Goal: Task Accomplishment & Management: Use online tool/utility

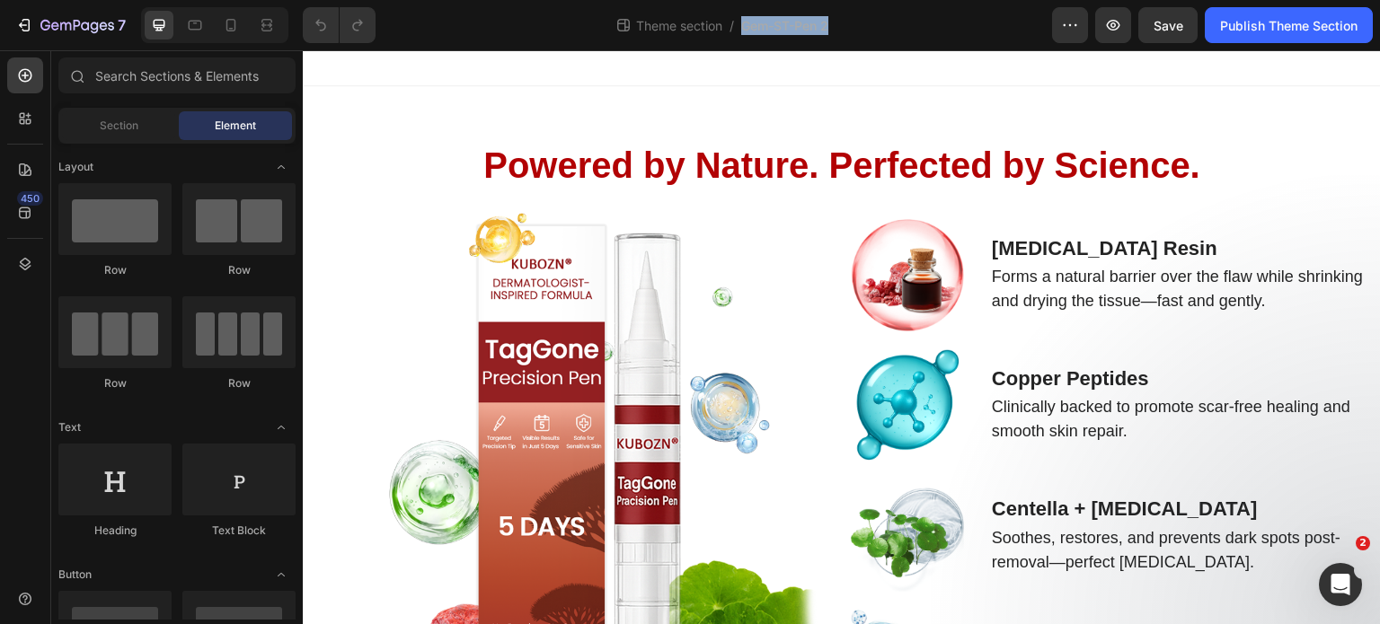
drag, startPoint x: 876, startPoint y: 17, endPoint x: 737, endPoint y: 39, distance: 140.9
click at [737, 39] on div "Theme section / Gem-ST-Pen 2" at bounding box center [721, 25] width 662 height 36
copy span "Gem-ST-Pen 2"
click at [39, 260] on div at bounding box center [25, 264] width 36 height 36
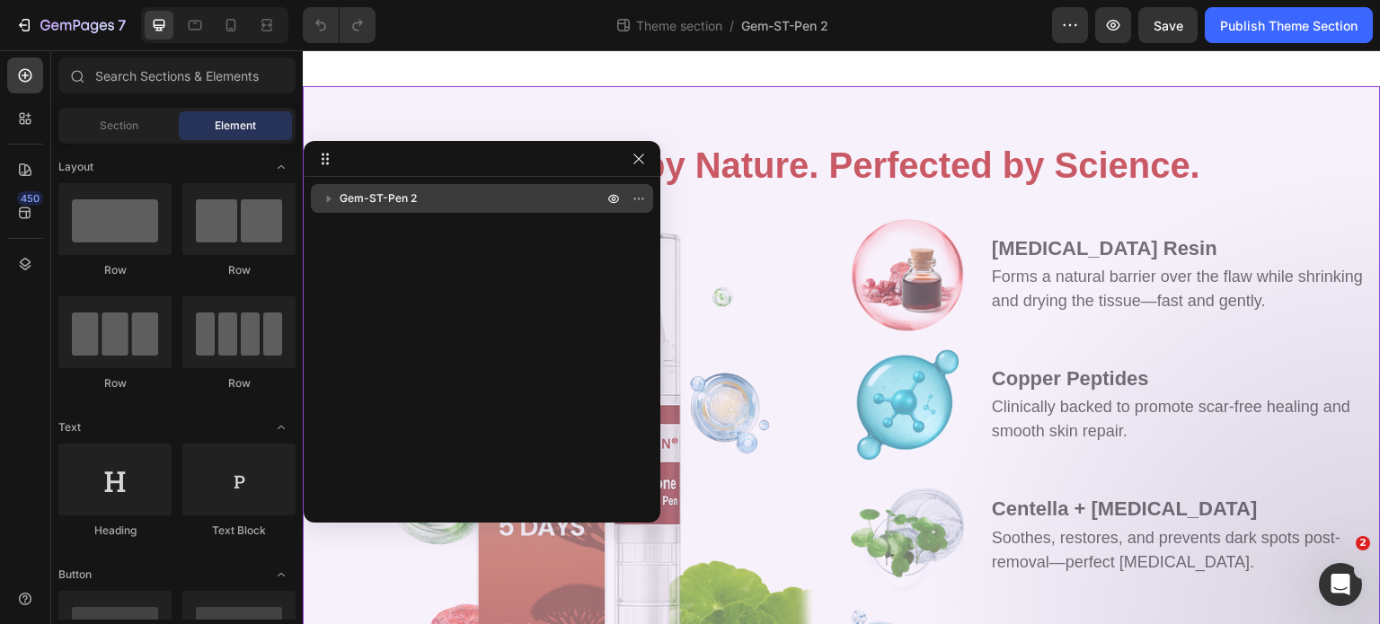
click at [424, 204] on p "Gem-ST-Pen 2" at bounding box center [473, 199] width 267 height 18
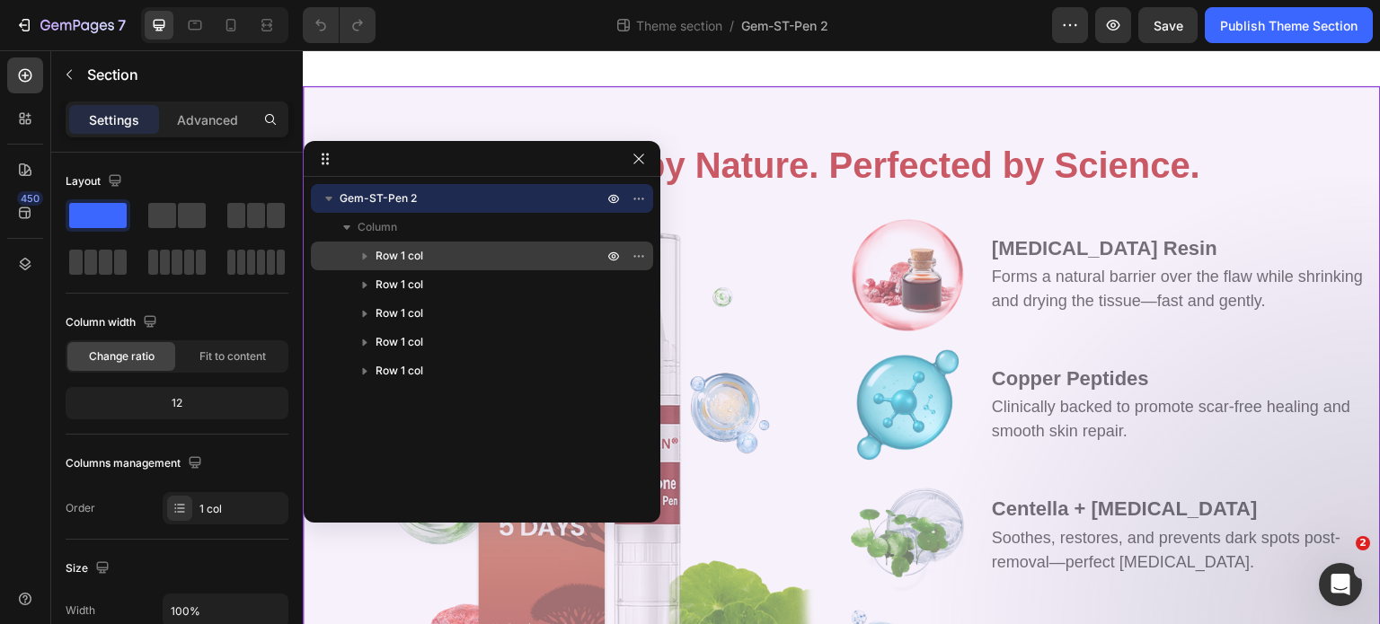
click at [426, 256] on p "Row 1 col" at bounding box center [490, 256] width 231 height 18
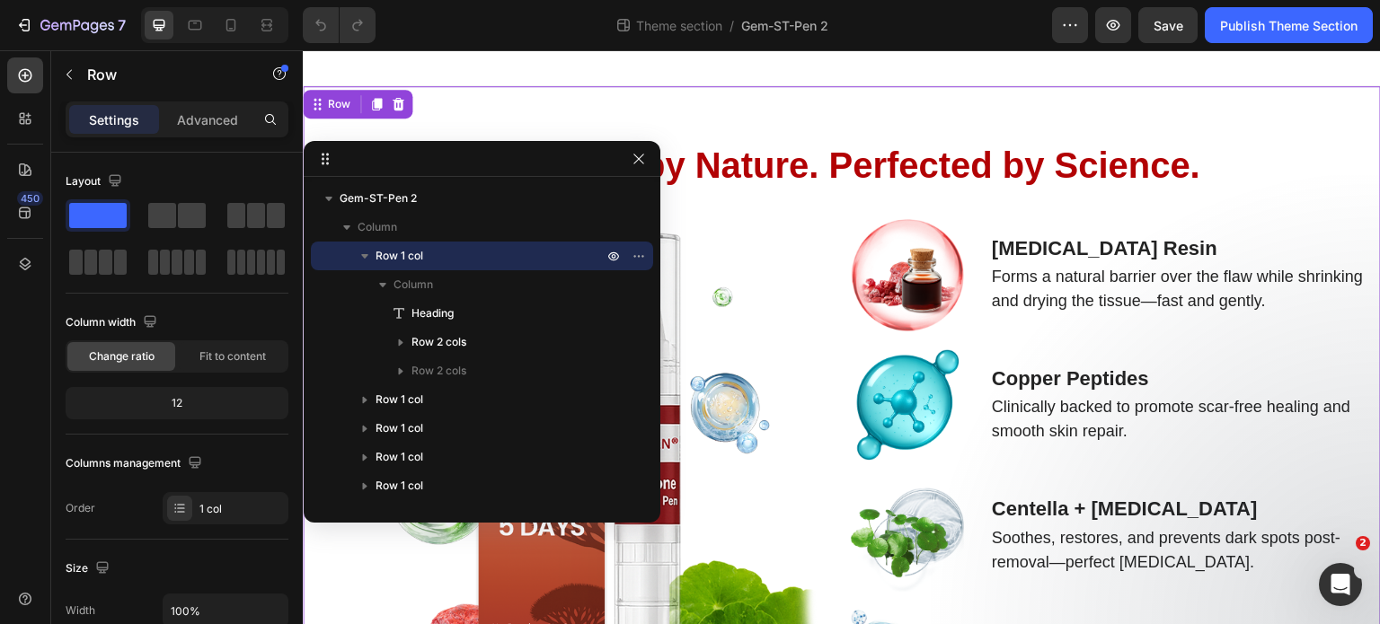
click at [426, 256] on p "Row 1 col" at bounding box center [490, 256] width 231 height 18
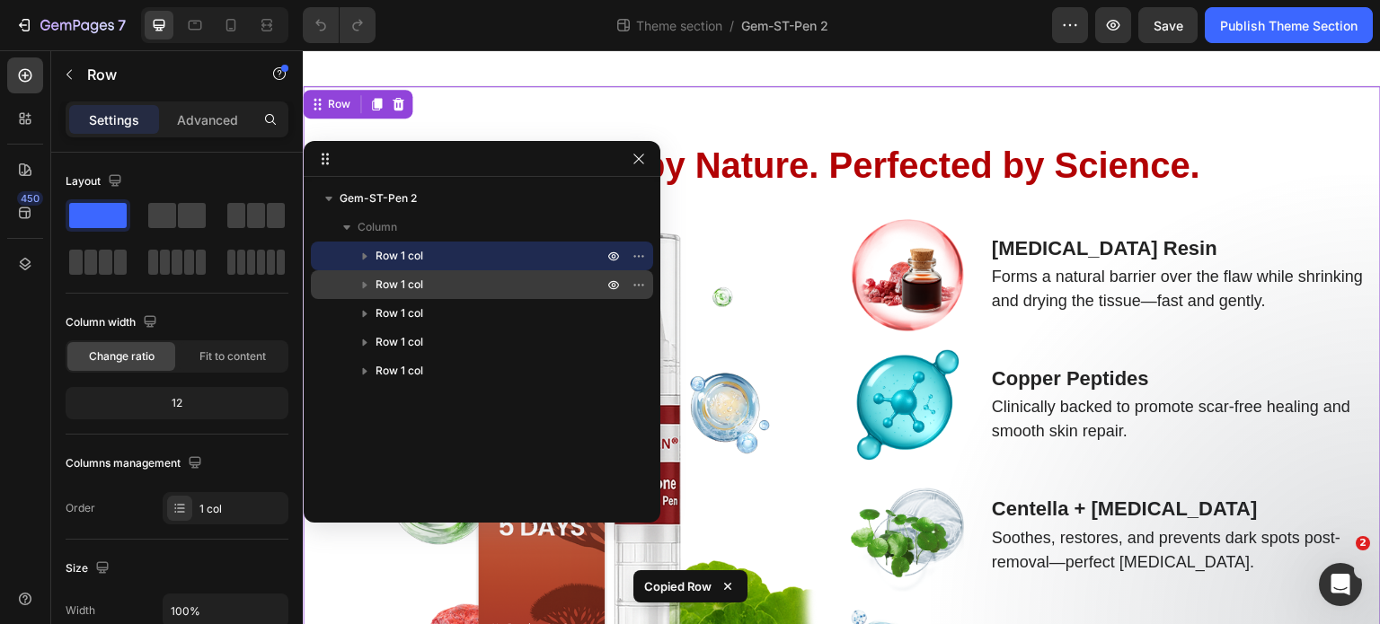
click at [441, 287] on p "Row 1 col" at bounding box center [490, 285] width 231 height 18
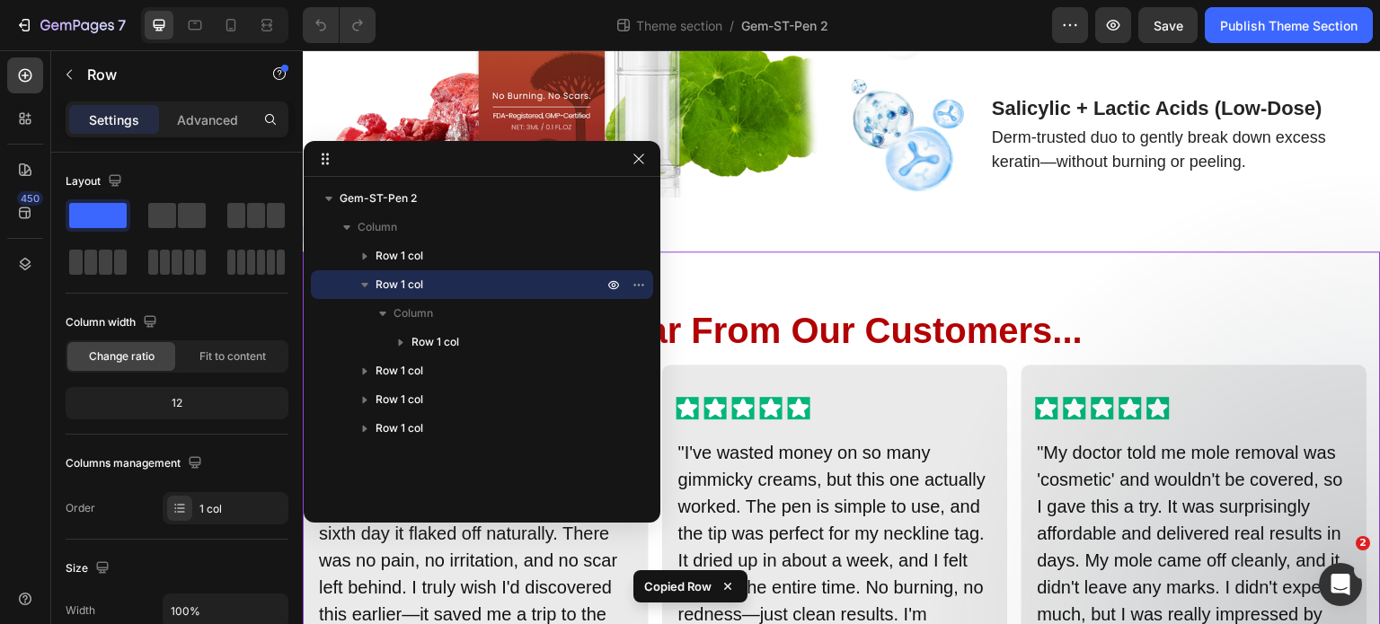
click at [441, 287] on p "Row 1 col" at bounding box center [490, 285] width 231 height 18
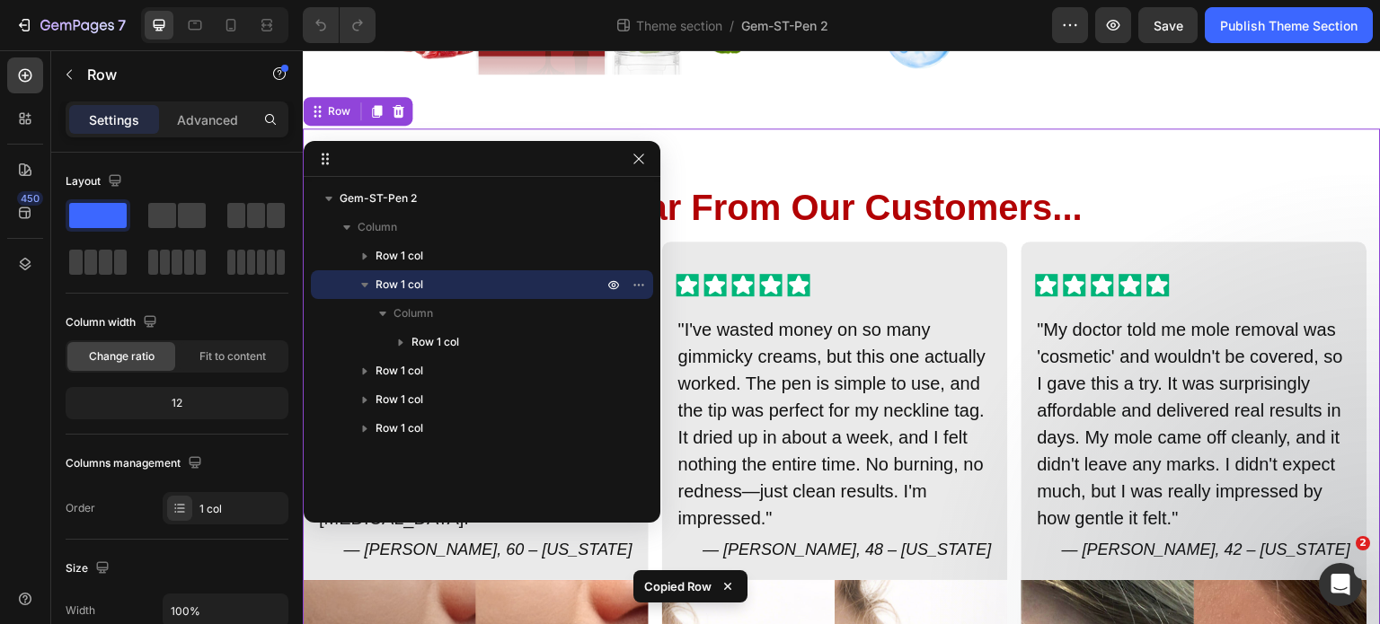
scroll to position [663, 0]
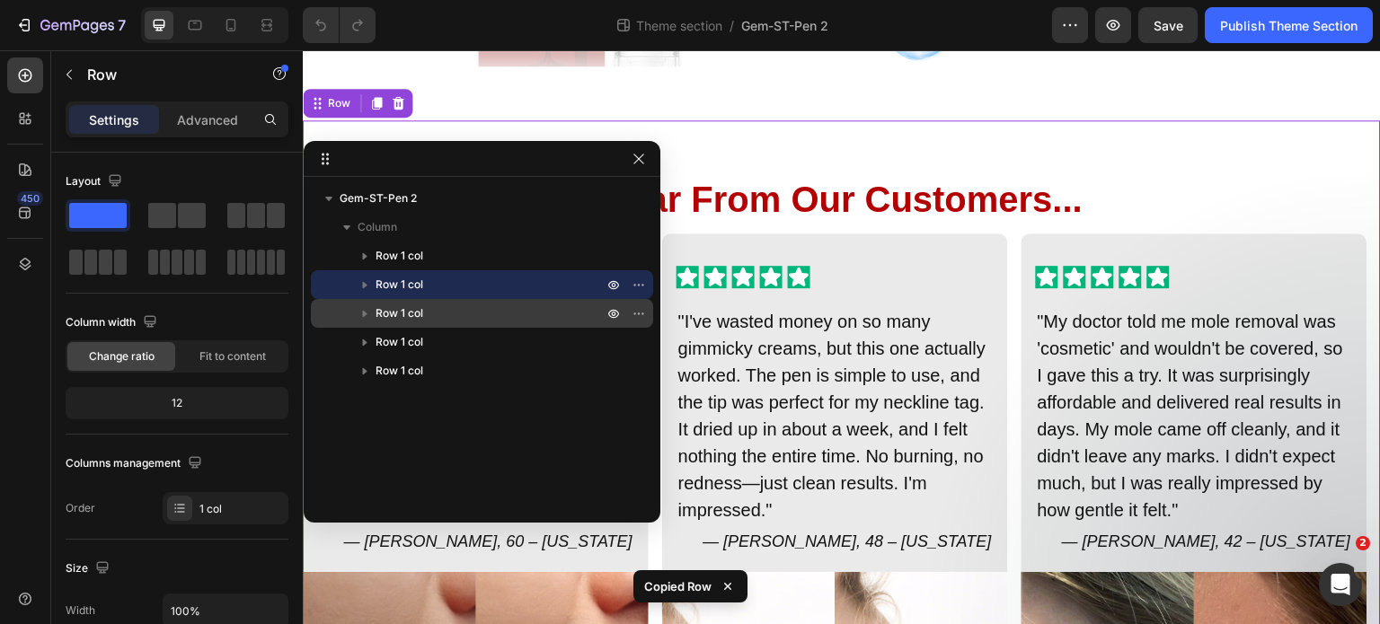
click at [402, 314] on span "Row 1 col" at bounding box center [399, 314] width 48 height 18
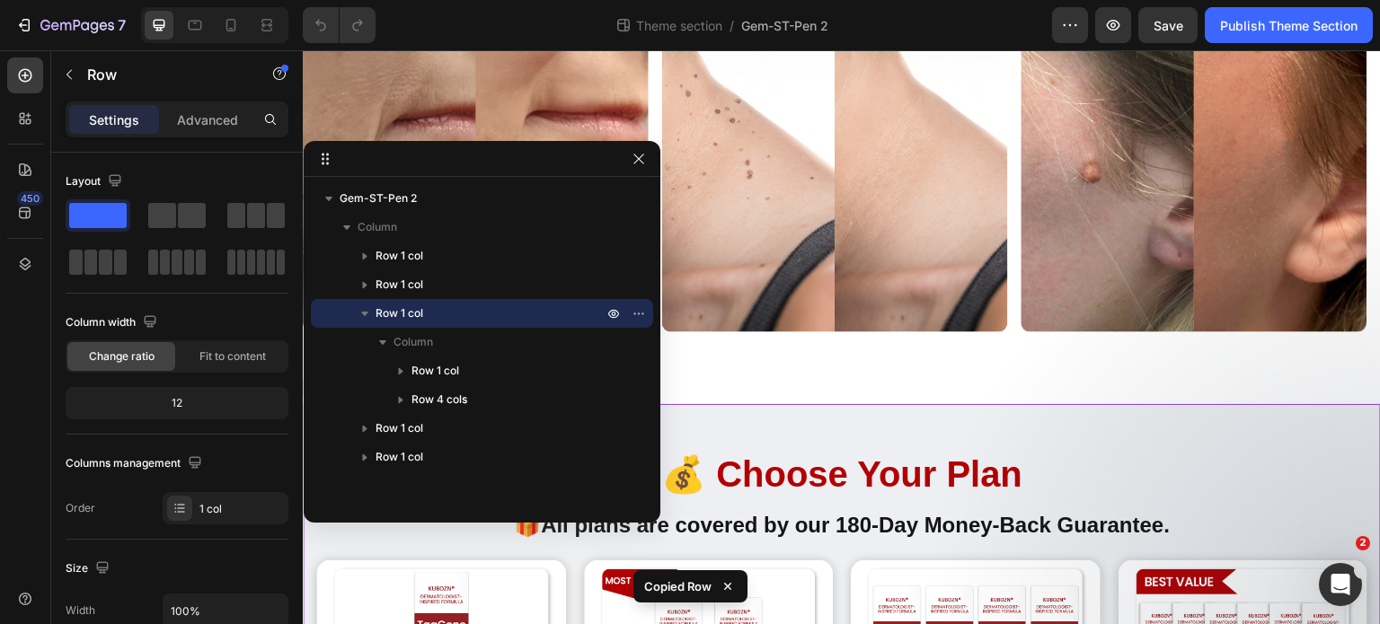
click at [402, 314] on span "Row 1 col" at bounding box center [399, 314] width 48 height 18
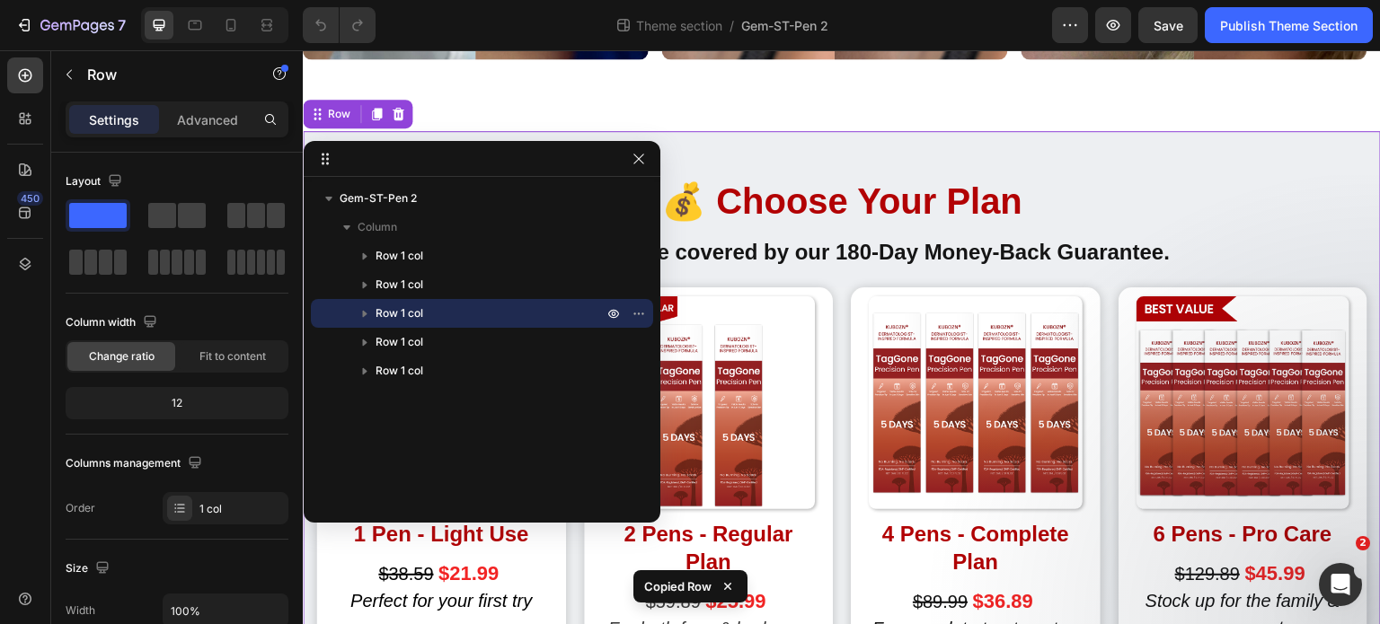
scroll to position [1532, 0]
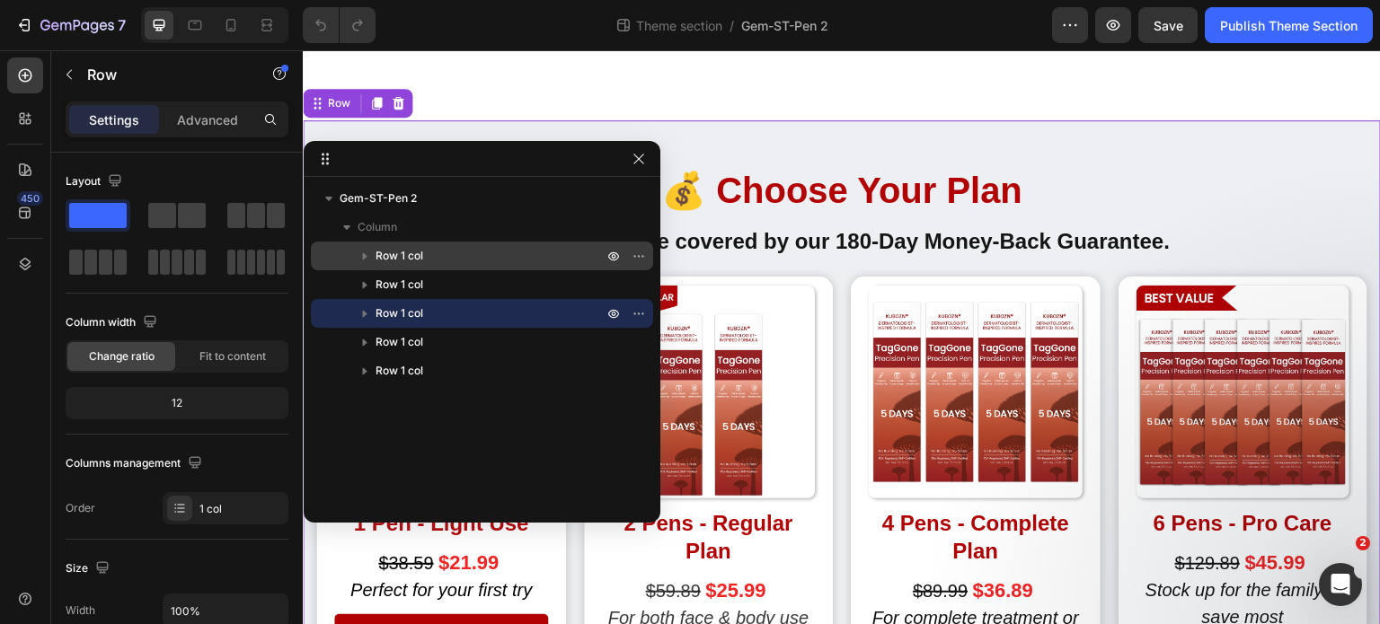
click at [393, 259] on span "Row 1 col" at bounding box center [399, 256] width 48 height 18
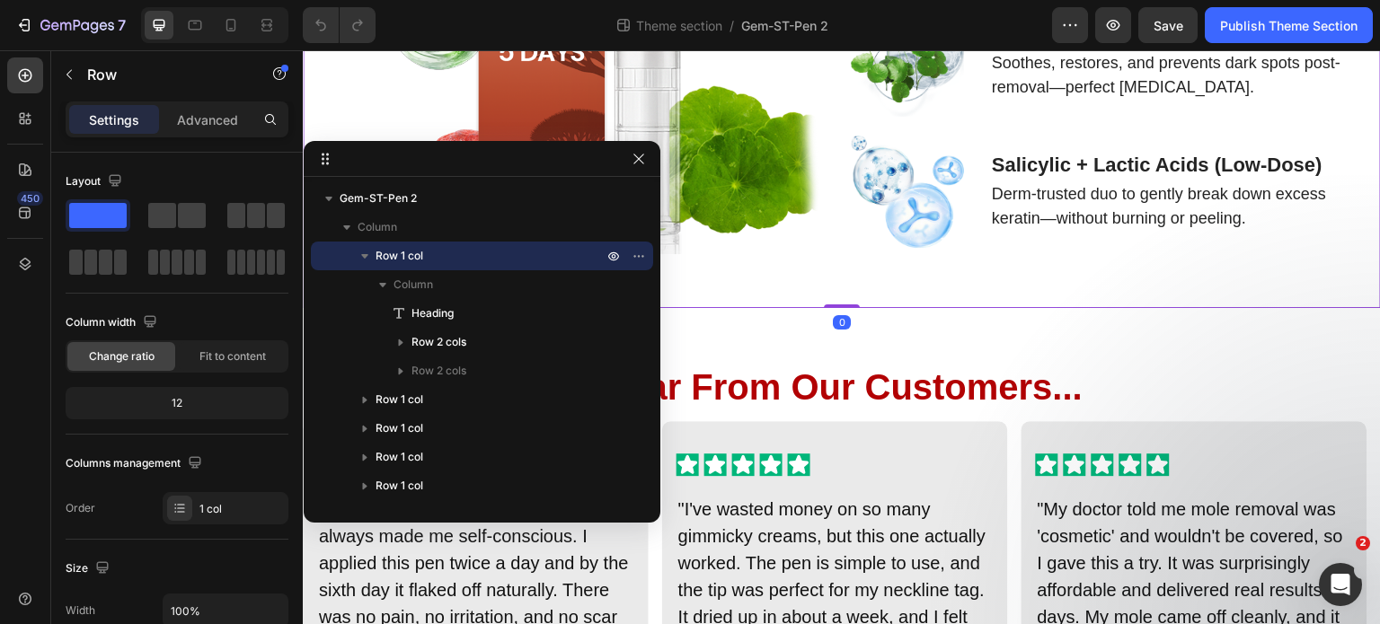
click at [393, 259] on span "Row 1 col" at bounding box center [399, 256] width 48 height 18
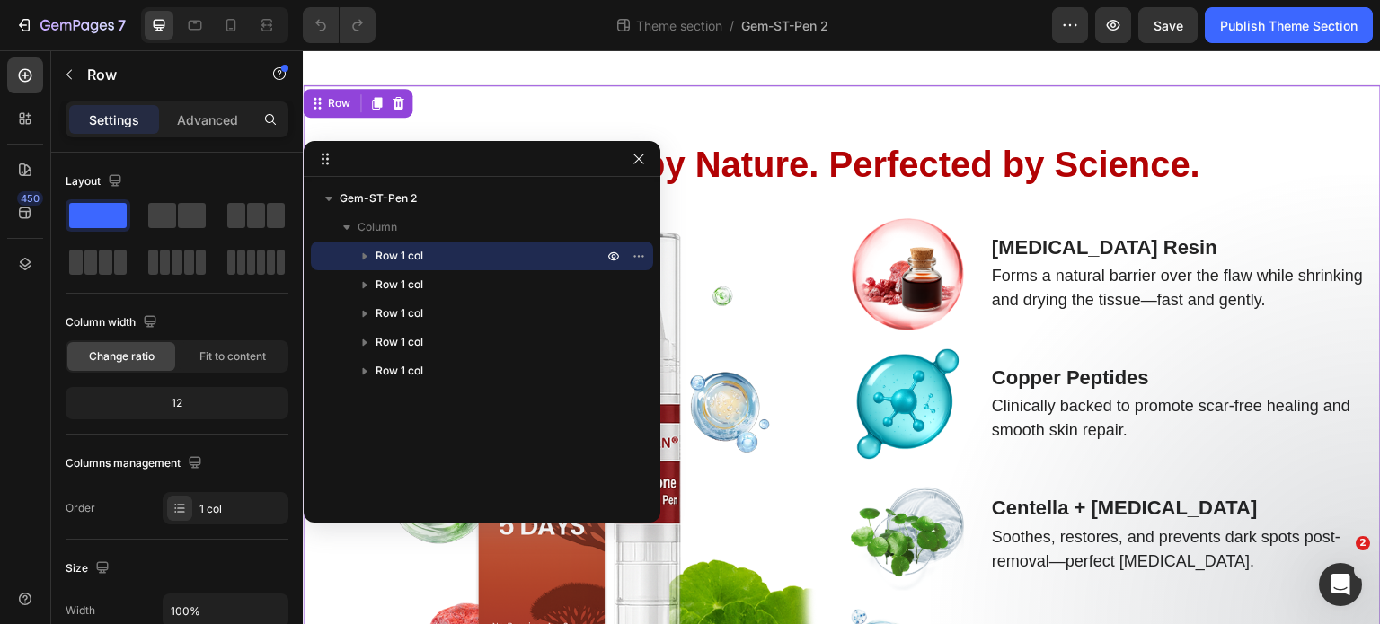
scroll to position [0, 0]
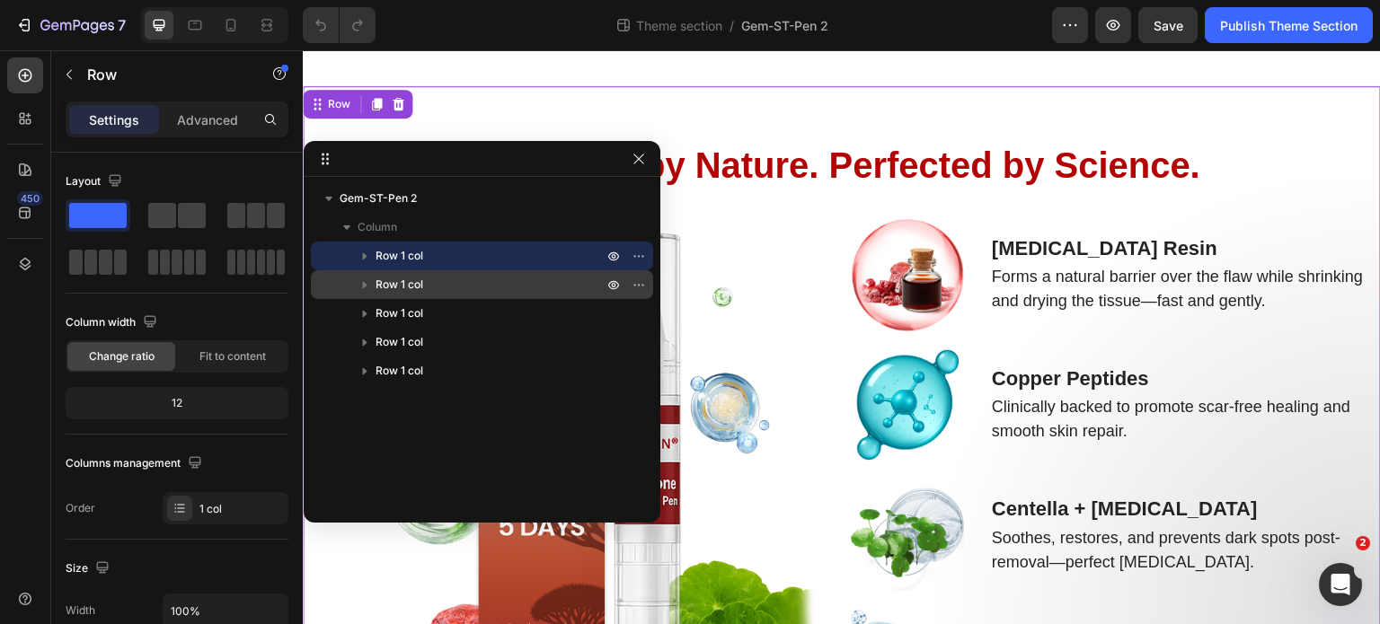
click at [414, 290] on span "Row 1 col" at bounding box center [399, 285] width 48 height 18
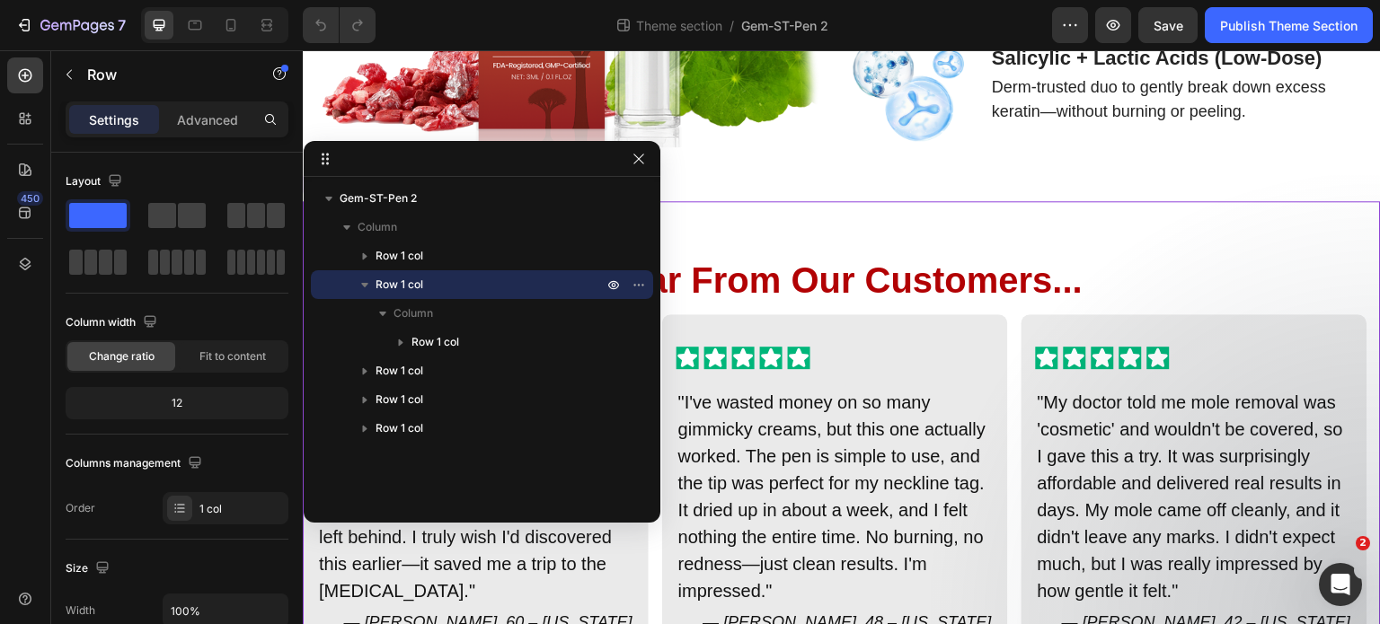
click at [414, 290] on span "Row 1 col" at bounding box center [399, 285] width 48 height 18
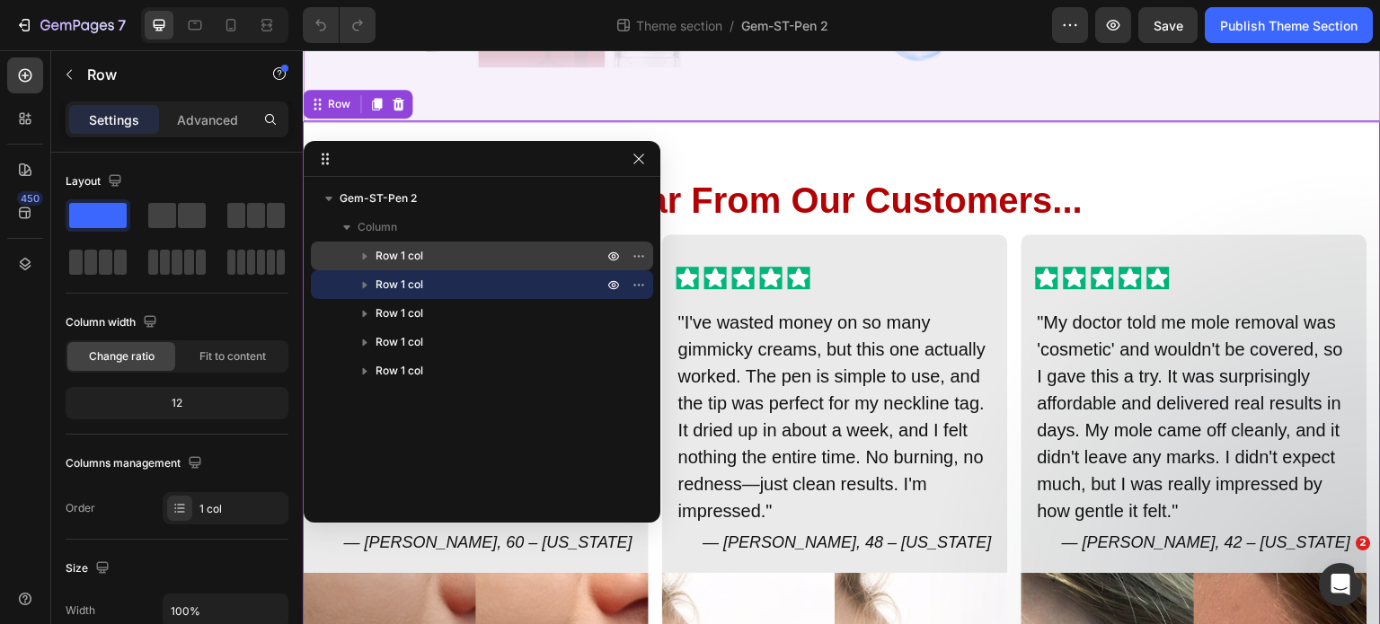
click at [433, 258] on p "Row 1 col" at bounding box center [490, 256] width 231 height 18
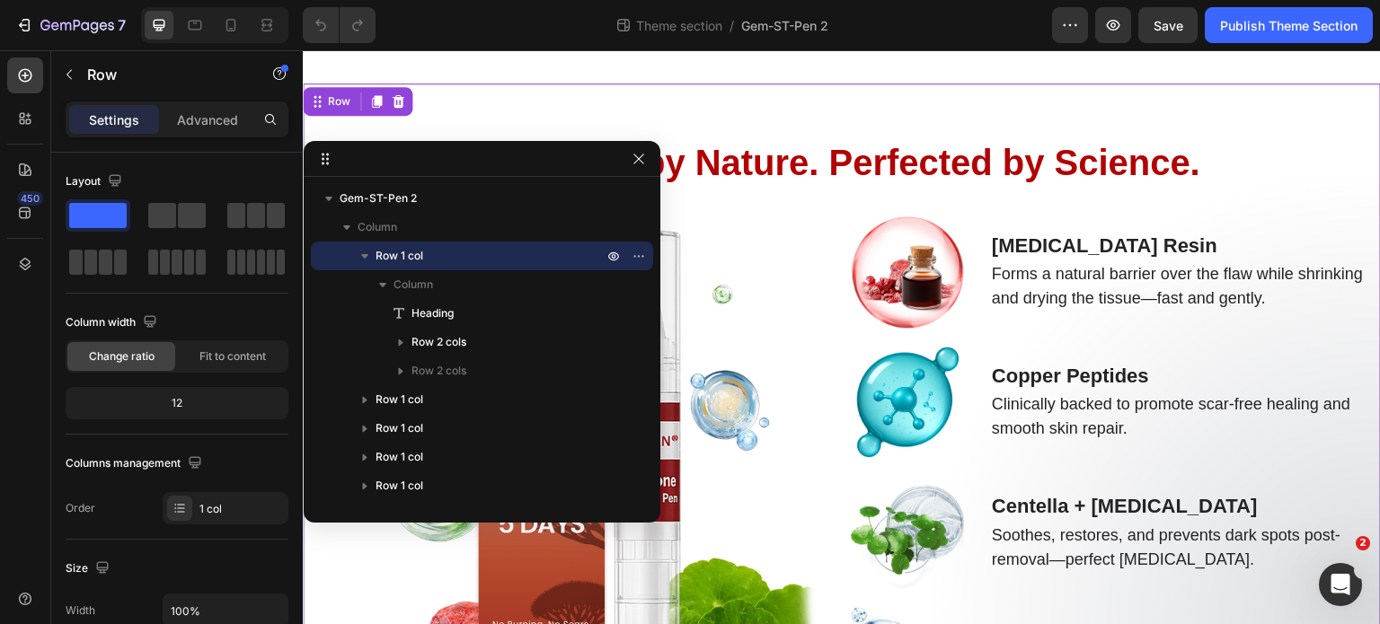
scroll to position [0, 0]
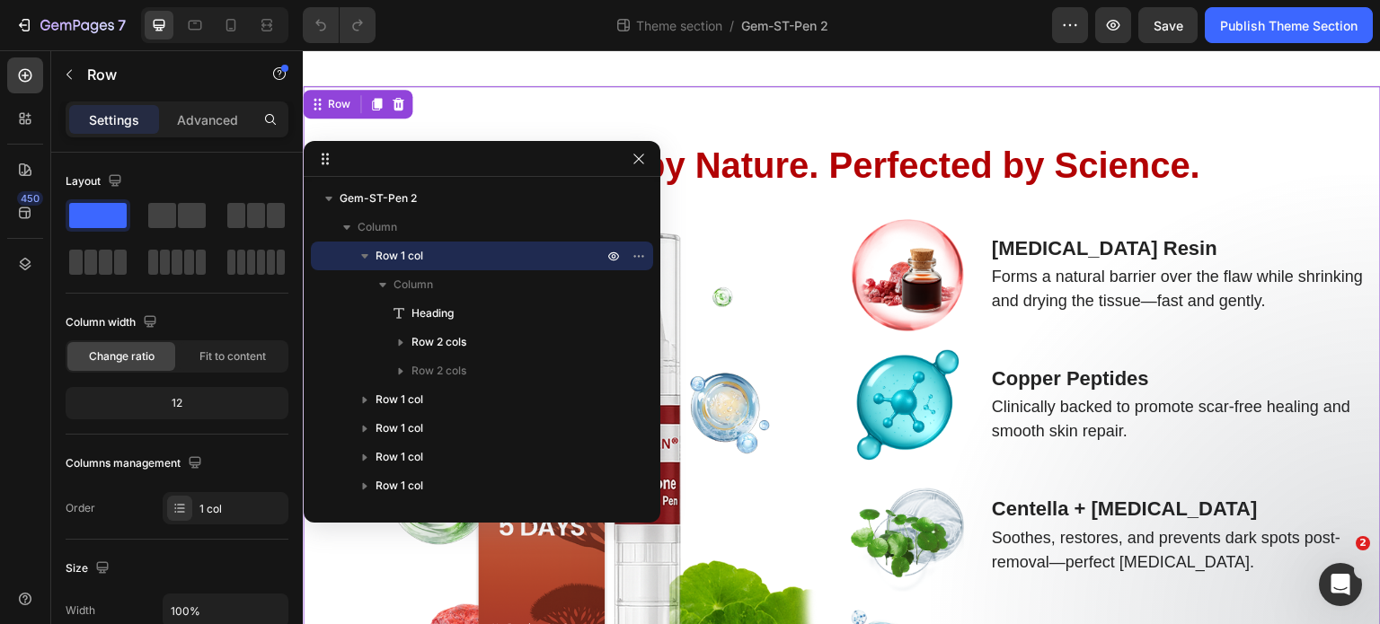
click at [433, 258] on p "Row 1 col" at bounding box center [490, 256] width 231 height 18
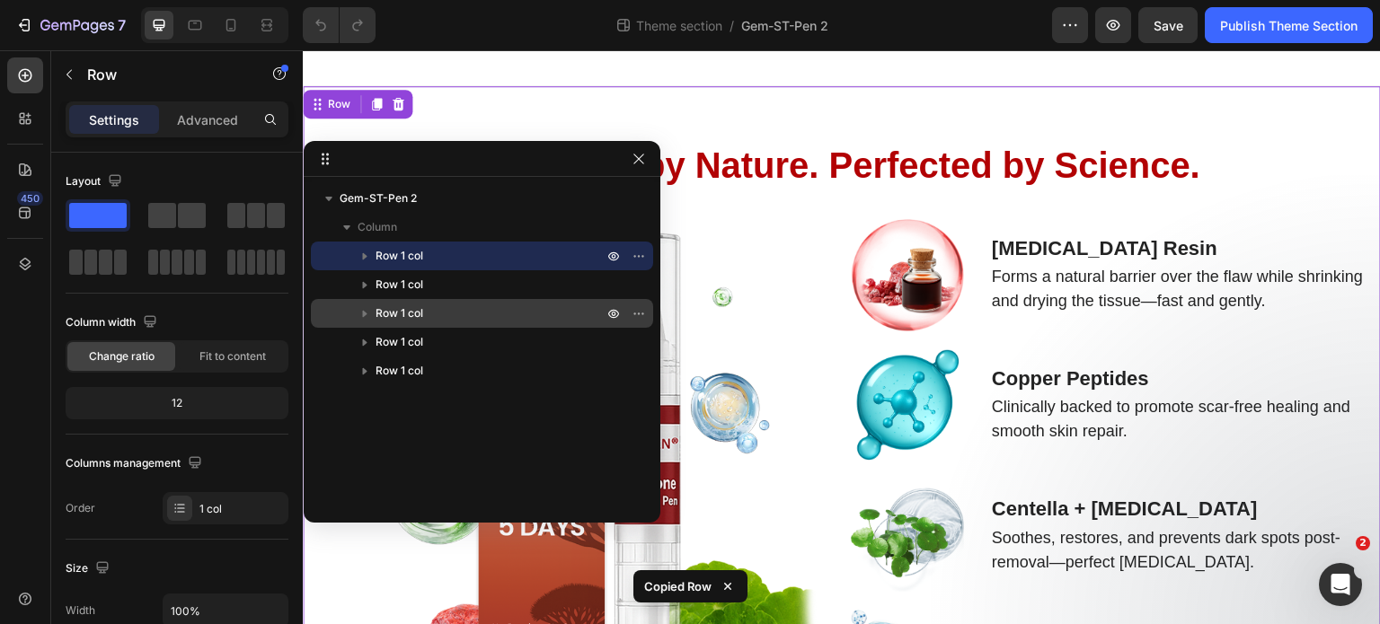
click at [417, 299] on div "Row 1 col" at bounding box center [482, 313] width 328 height 29
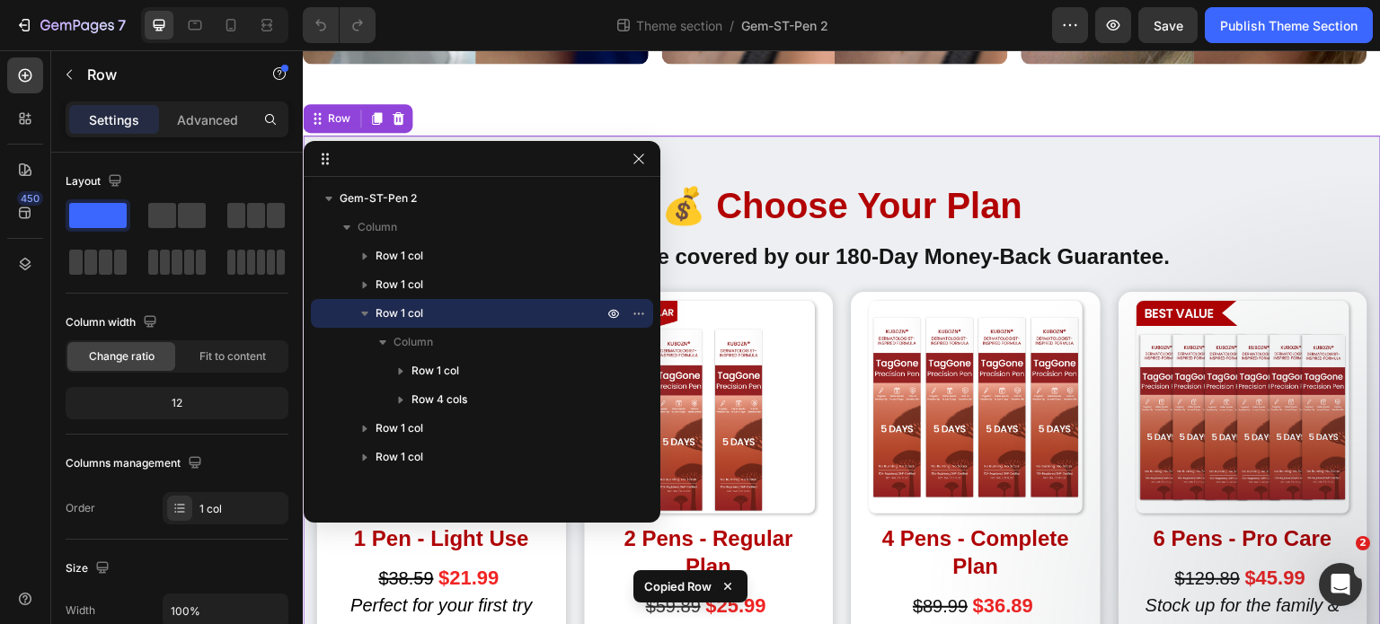
click at [415, 305] on span "Row 1 col" at bounding box center [399, 314] width 48 height 18
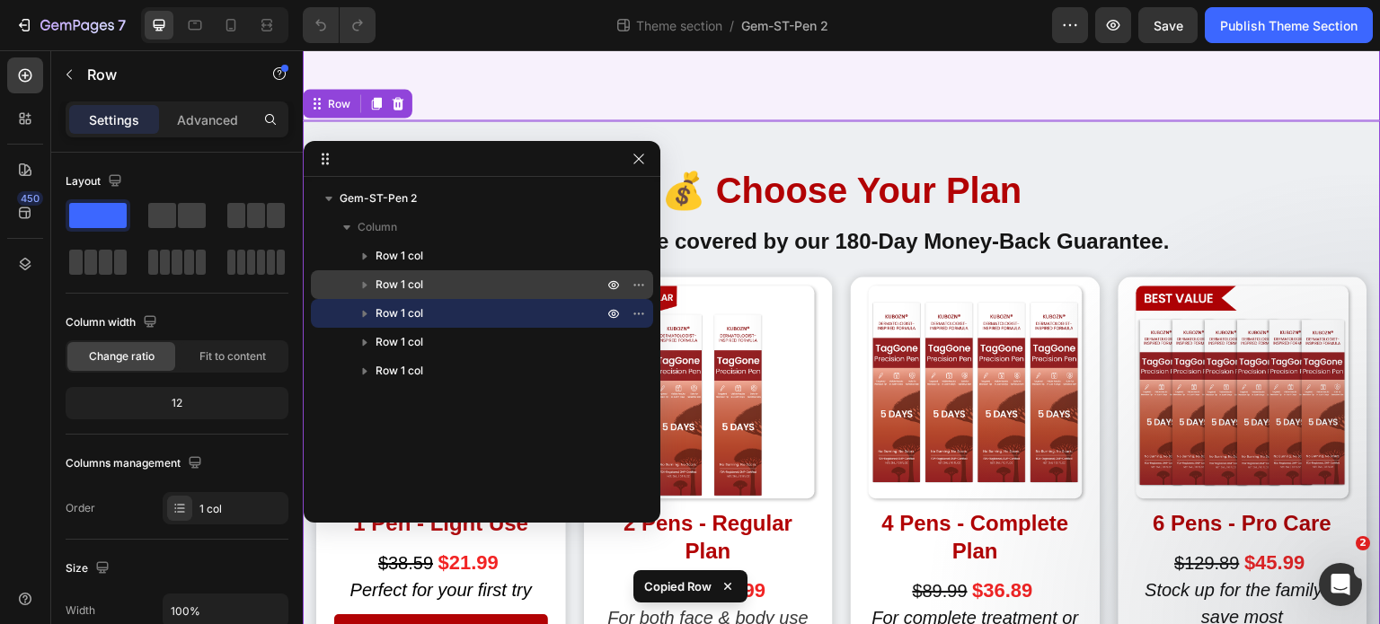
click at [412, 287] on span "Row 1 col" at bounding box center [399, 285] width 48 height 18
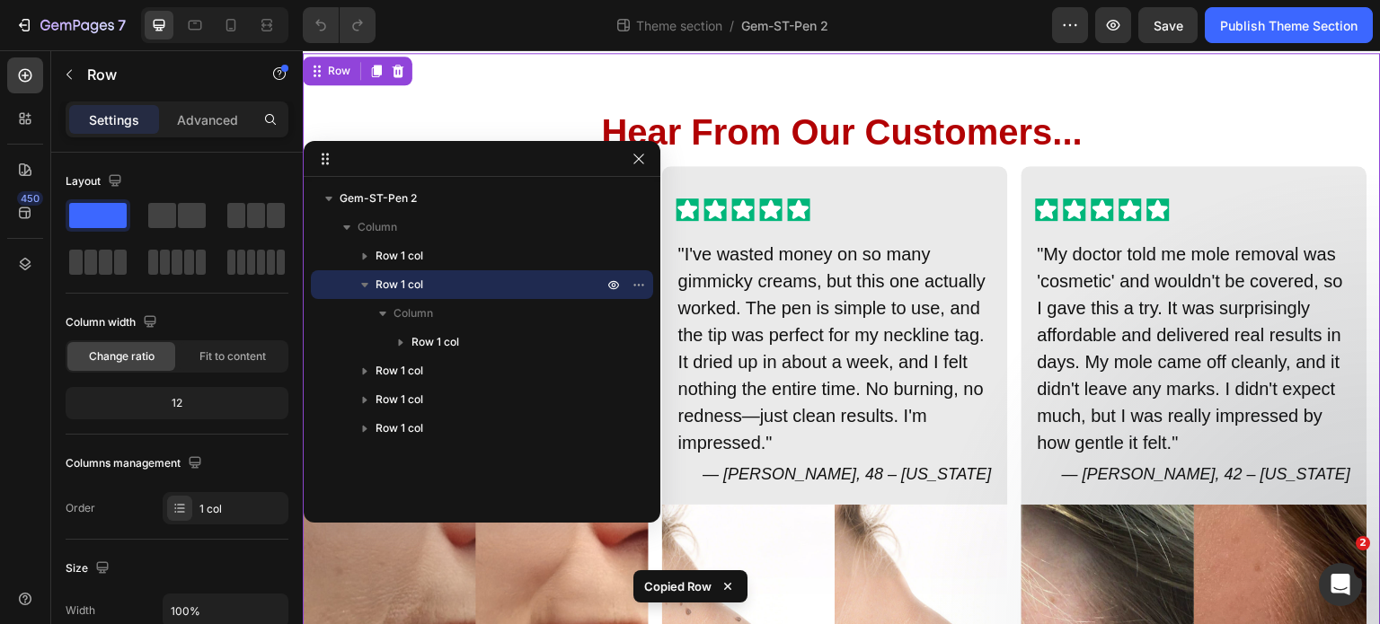
click at [412, 287] on span "Row 1 col" at bounding box center [399, 285] width 48 height 18
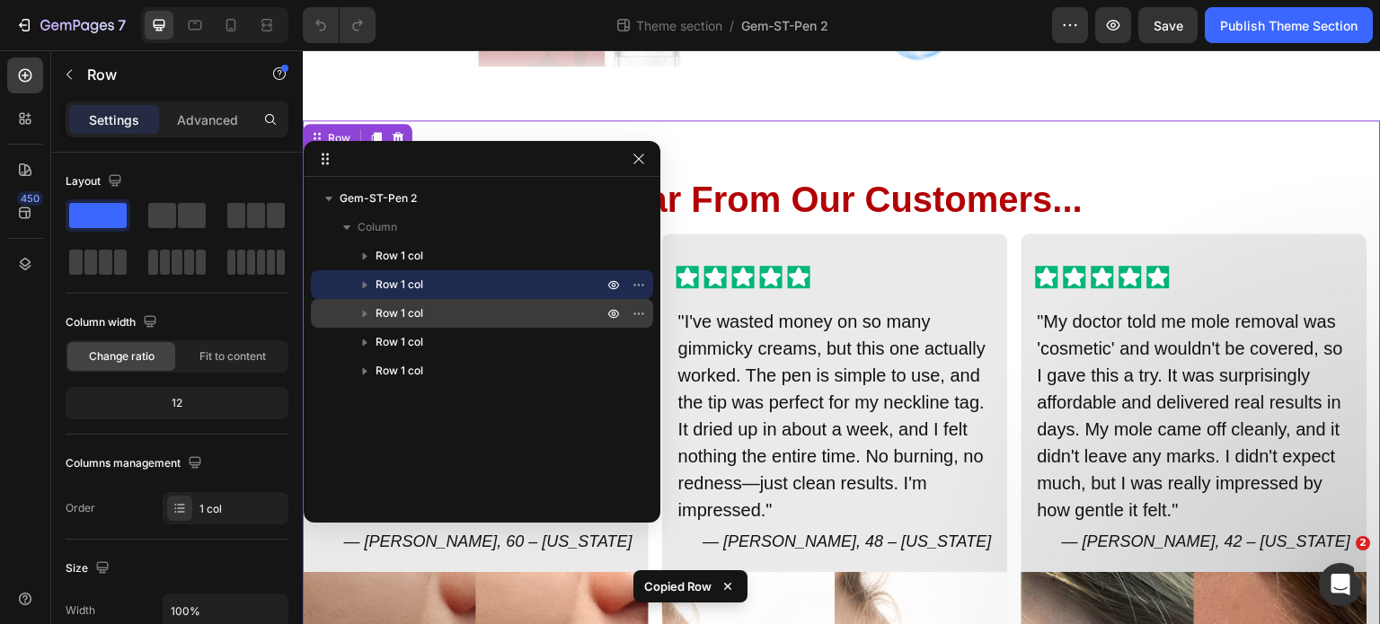
click at [535, 306] on p "Row 1 col" at bounding box center [490, 314] width 231 height 18
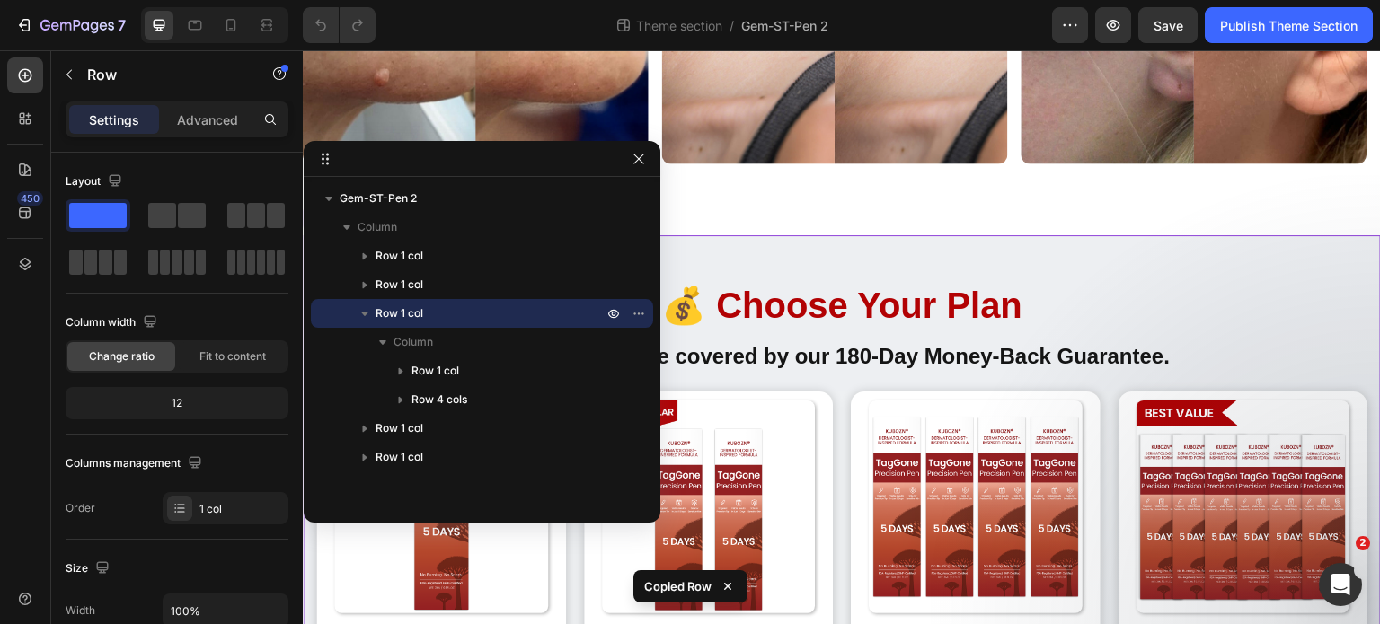
click at [535, 306] on p "Row 1 col" at bounding box center [490, 314] width 231 height 18
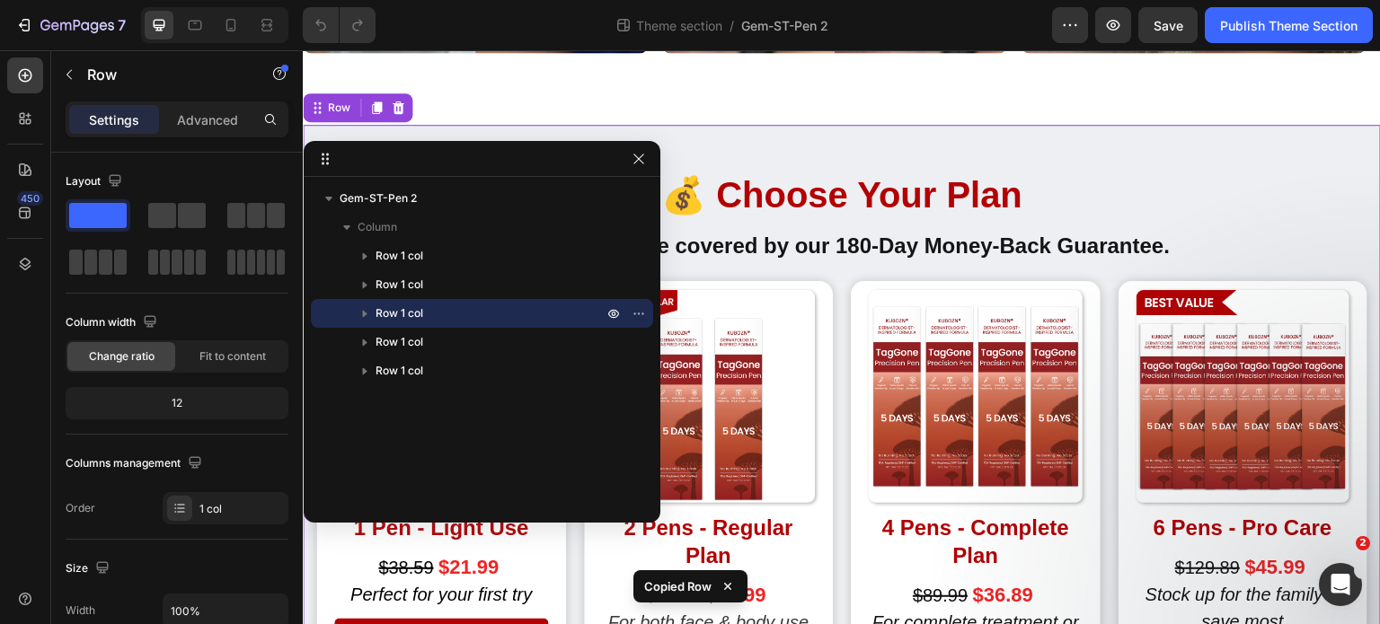
scroll to position [1532, 0]
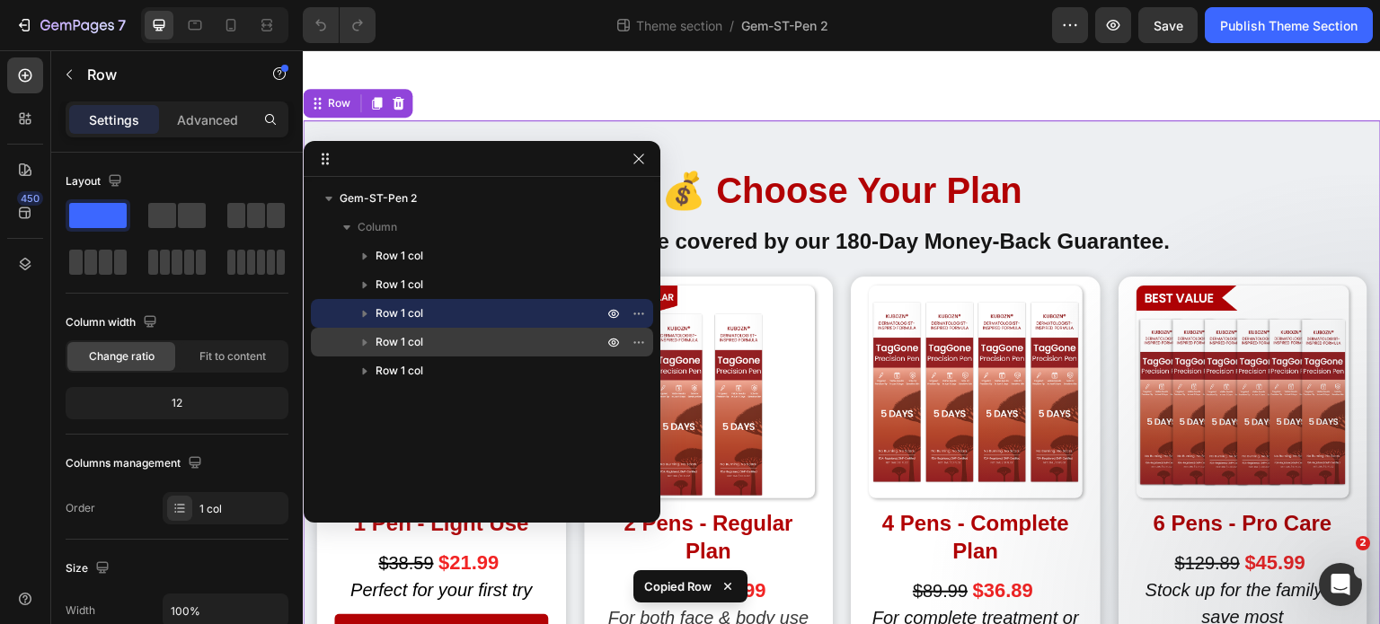
click at [456, 335] on p "Row 1 col" at bounding box center [490, 342] width 231 height 18
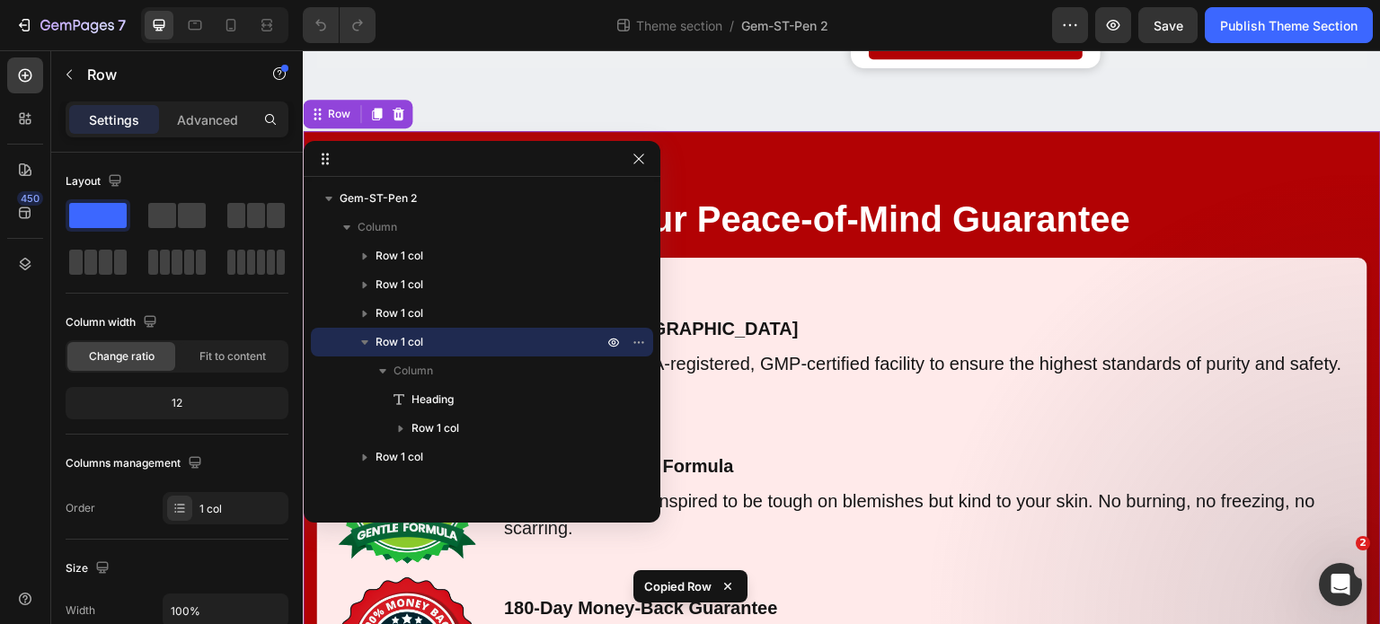
click at [456, 335] on p "Row 1 col" at bounding box center [490, 342] width 231 height 18
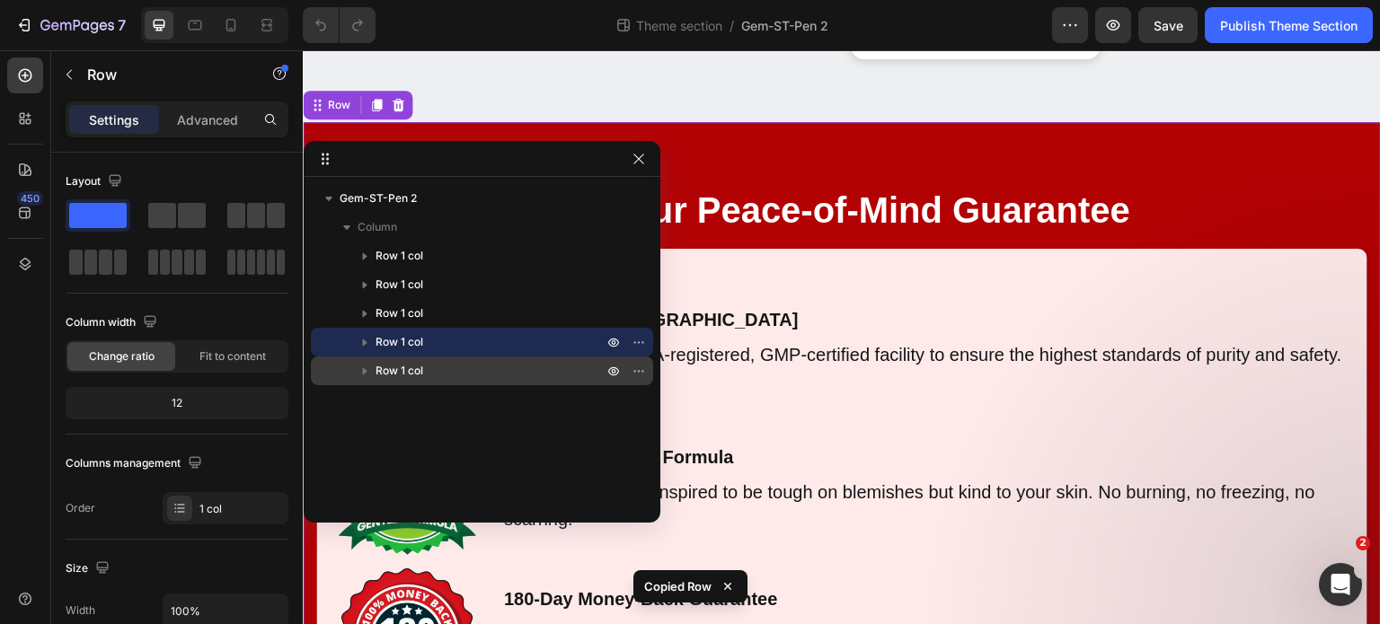
click at [449, 369] on p "Row 1 col" at bounding box center [490, 371] width 231 height 18
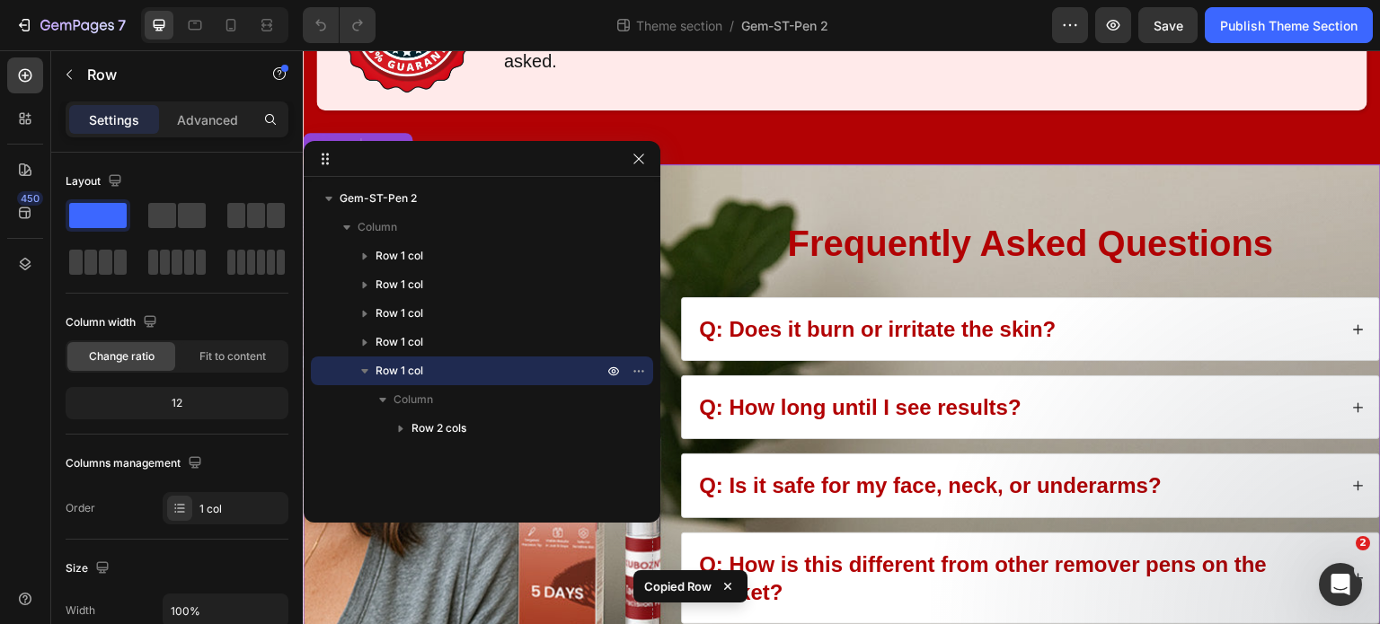
click at [449, 369] on p "Row 1 col" at bounding box center [490, 371] width 231 height 18
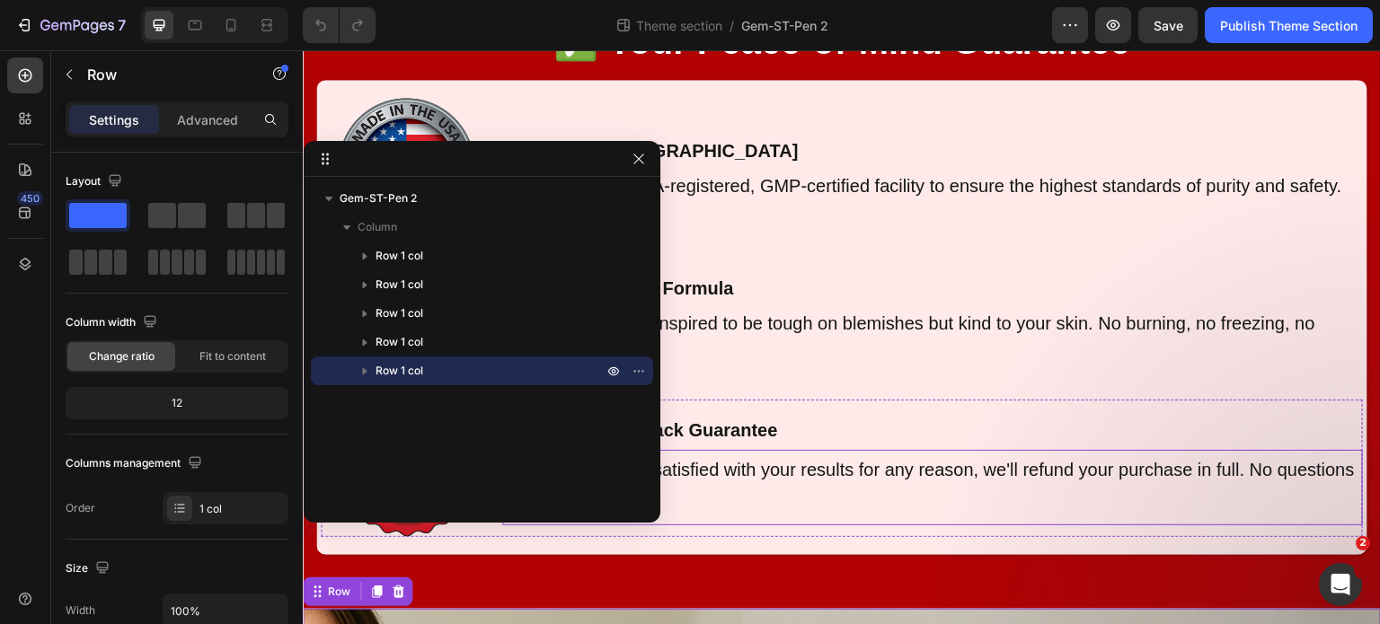
scroll to position [2907, 0]
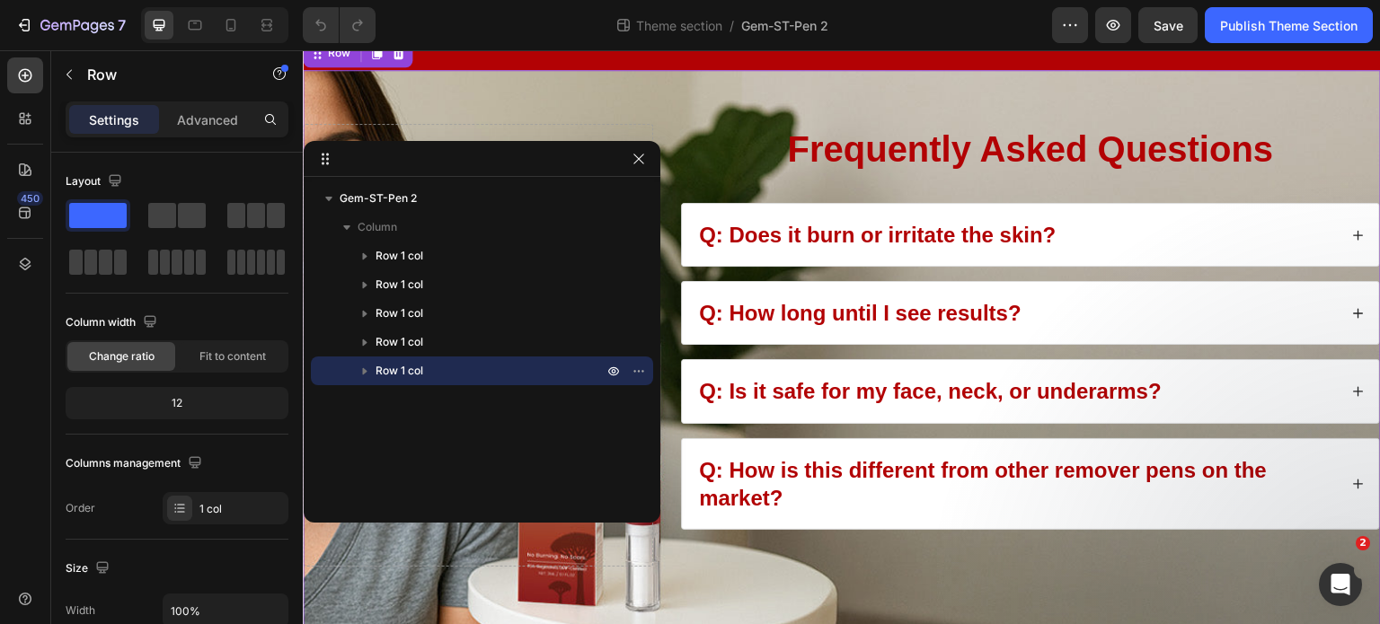
click at [471, 373] on p "Row 1 col" at bounding box center [490, 371] width 231 height 18
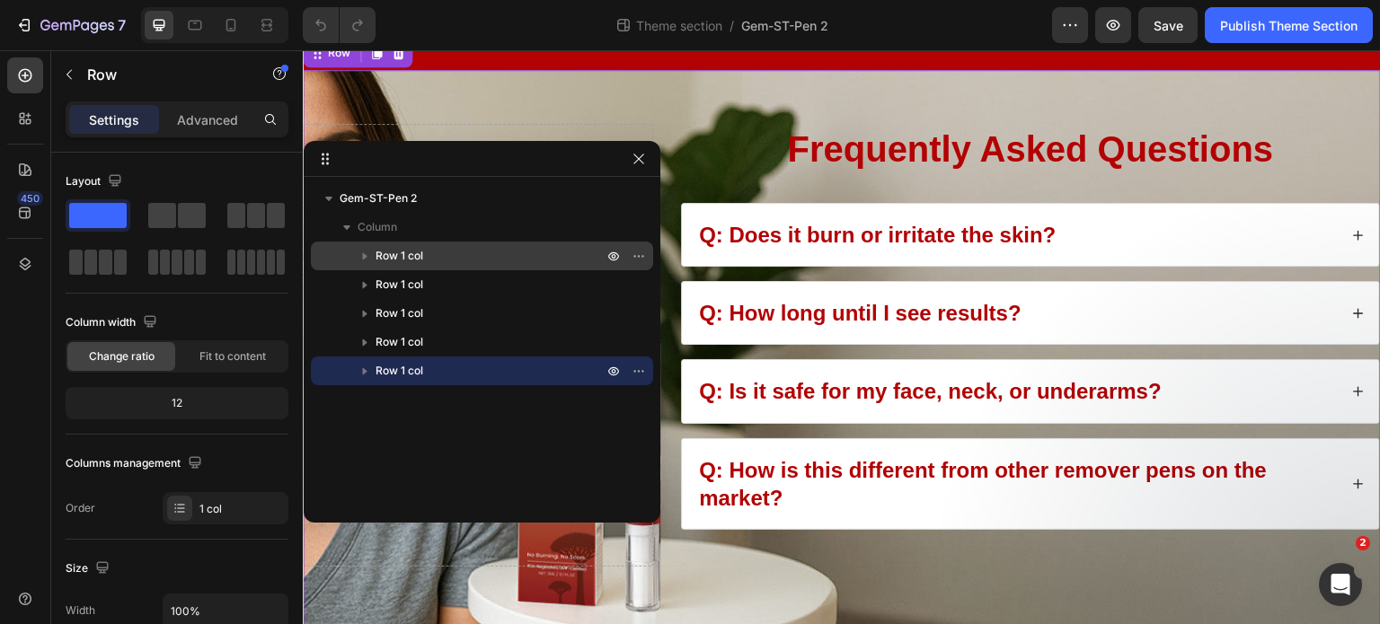
click at [390, 255] on span "Row 1 col" at bounding box center [399, 256] width 48 height 18
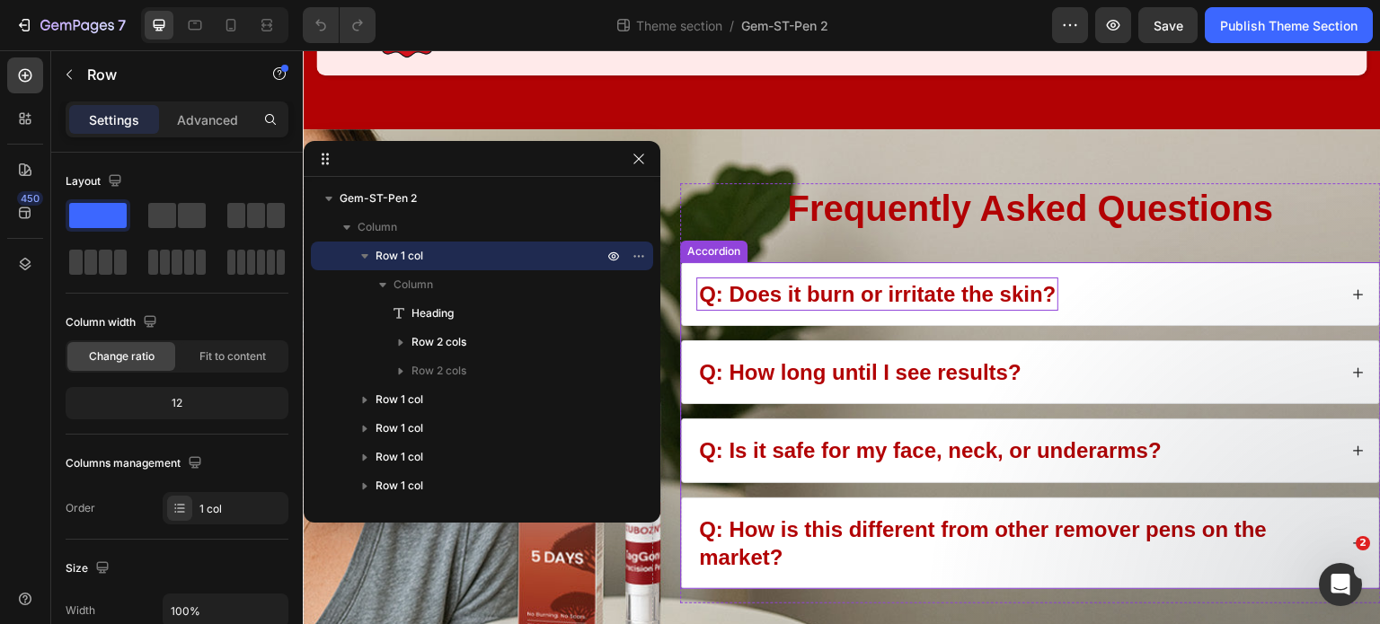
scroll to position [2900, 0]
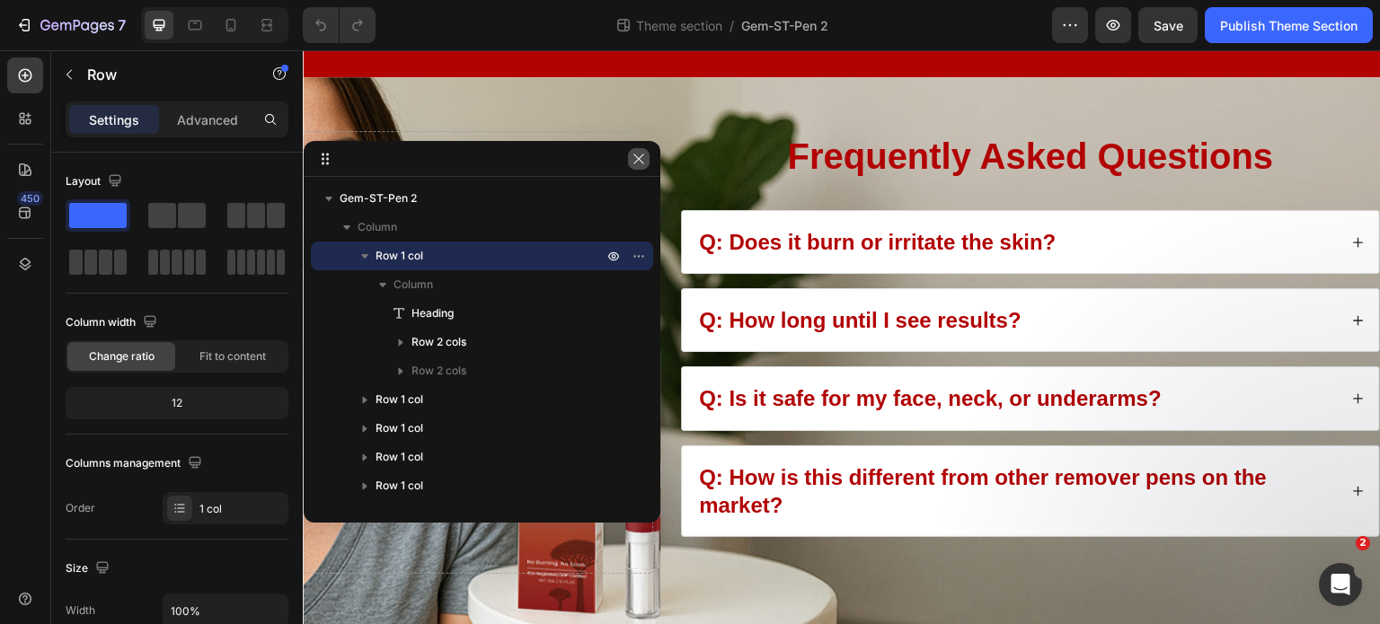
click at [640, 167] on button "button" at bounding box center [639, 159] width 22 height 22
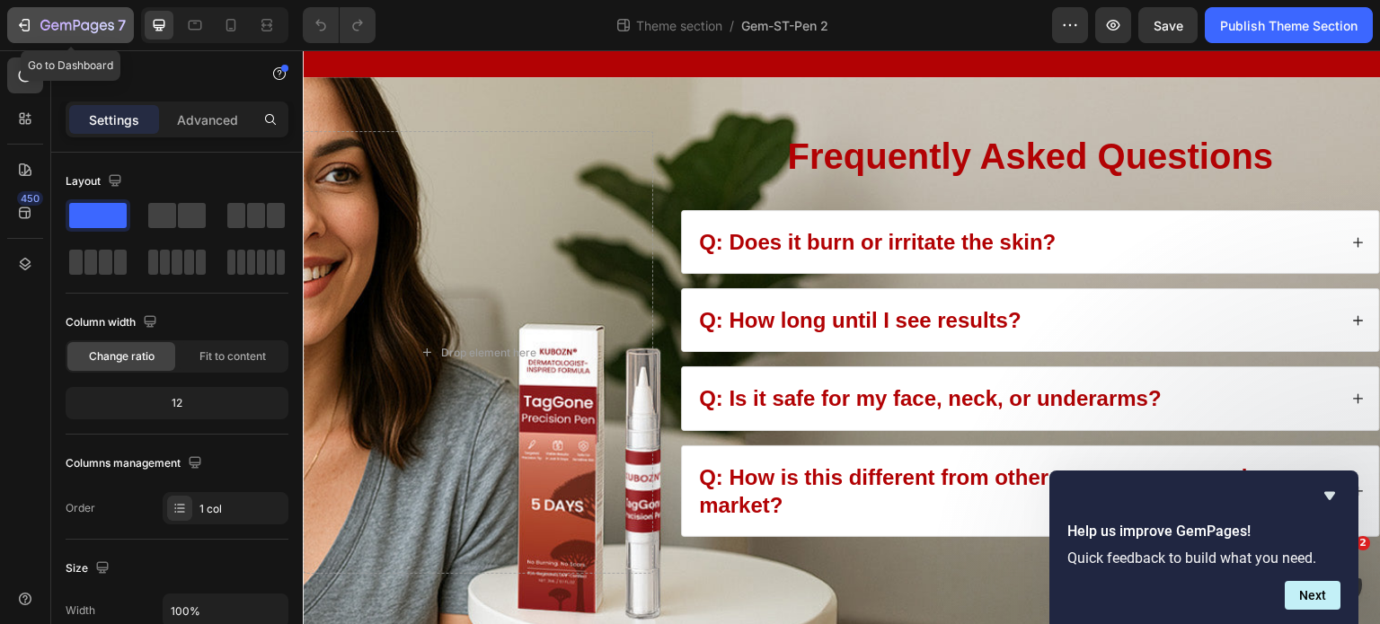
click at [40, 24] on icon "button" at bounding box center [77, 26] width 74 height 15
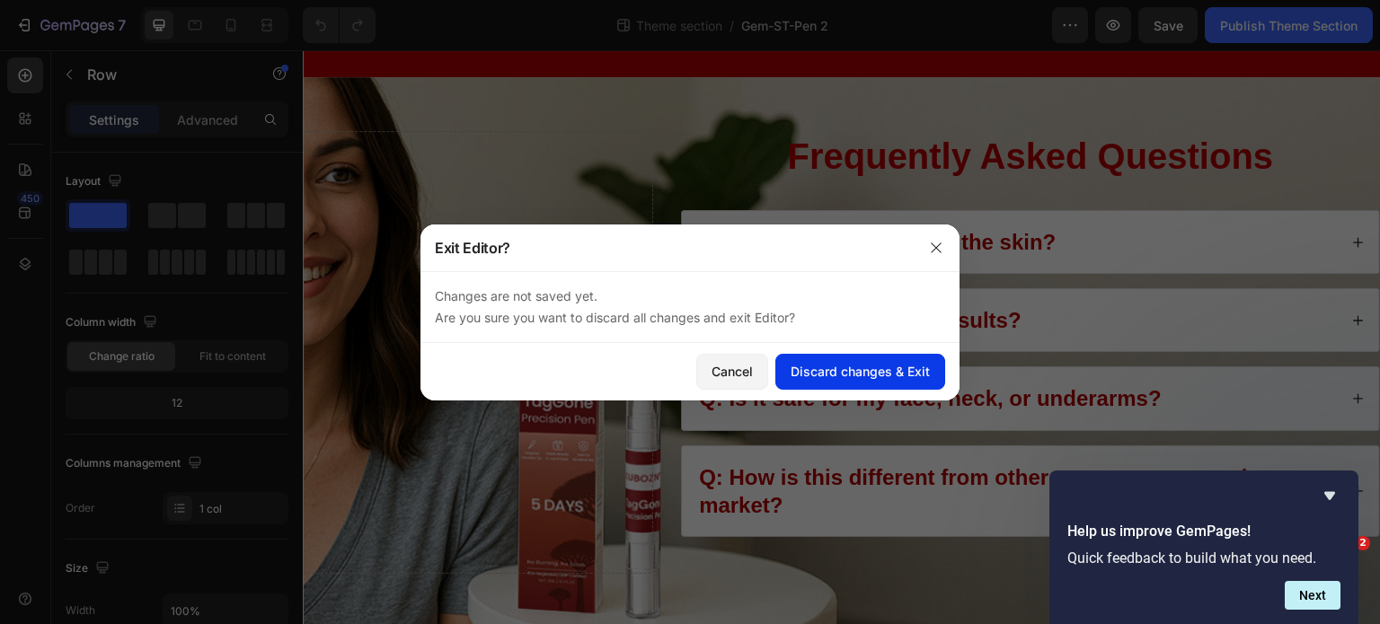
click at [850, 375] on div "Discard changes & Exit" at bounding box center [859, 371] width 139 height 19
